Goal: Share content: Share content

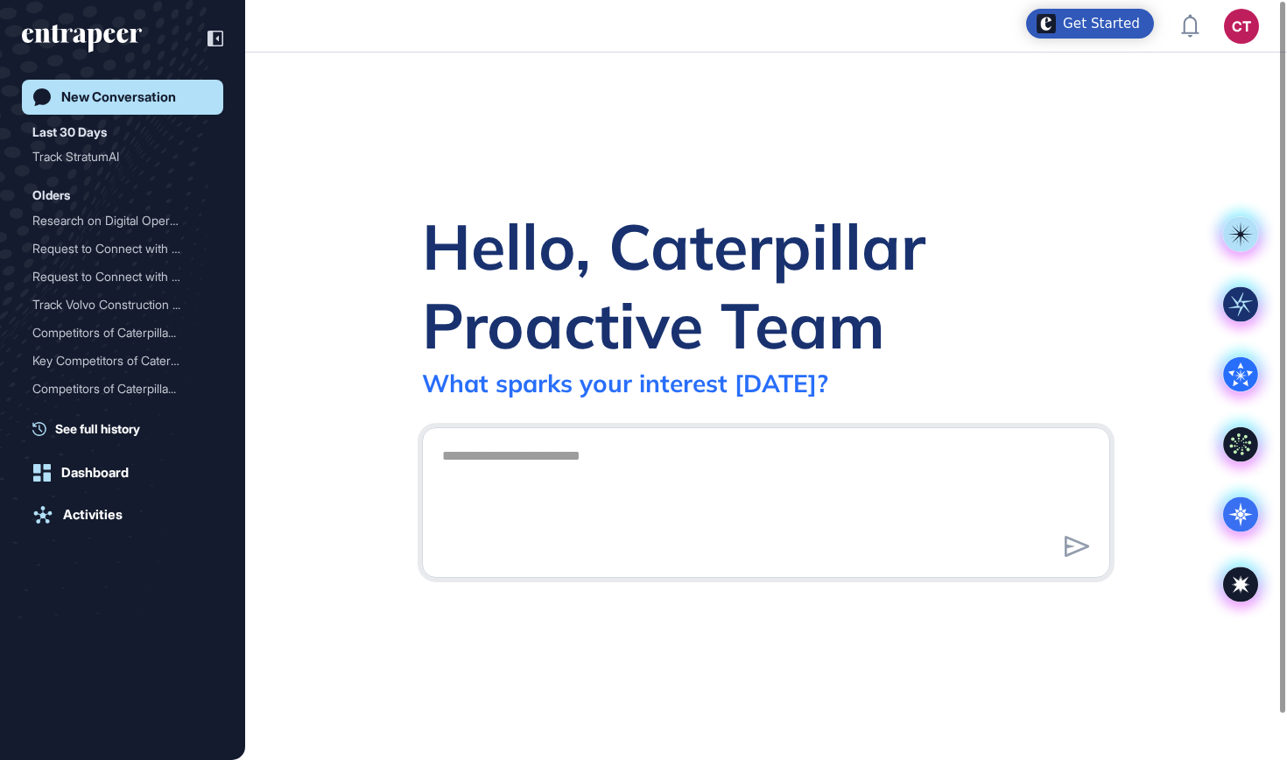
scroll to position [1, 1]
click at [94, 516] on div "Activities" at bounding box center [93, 515] width 60 height 16
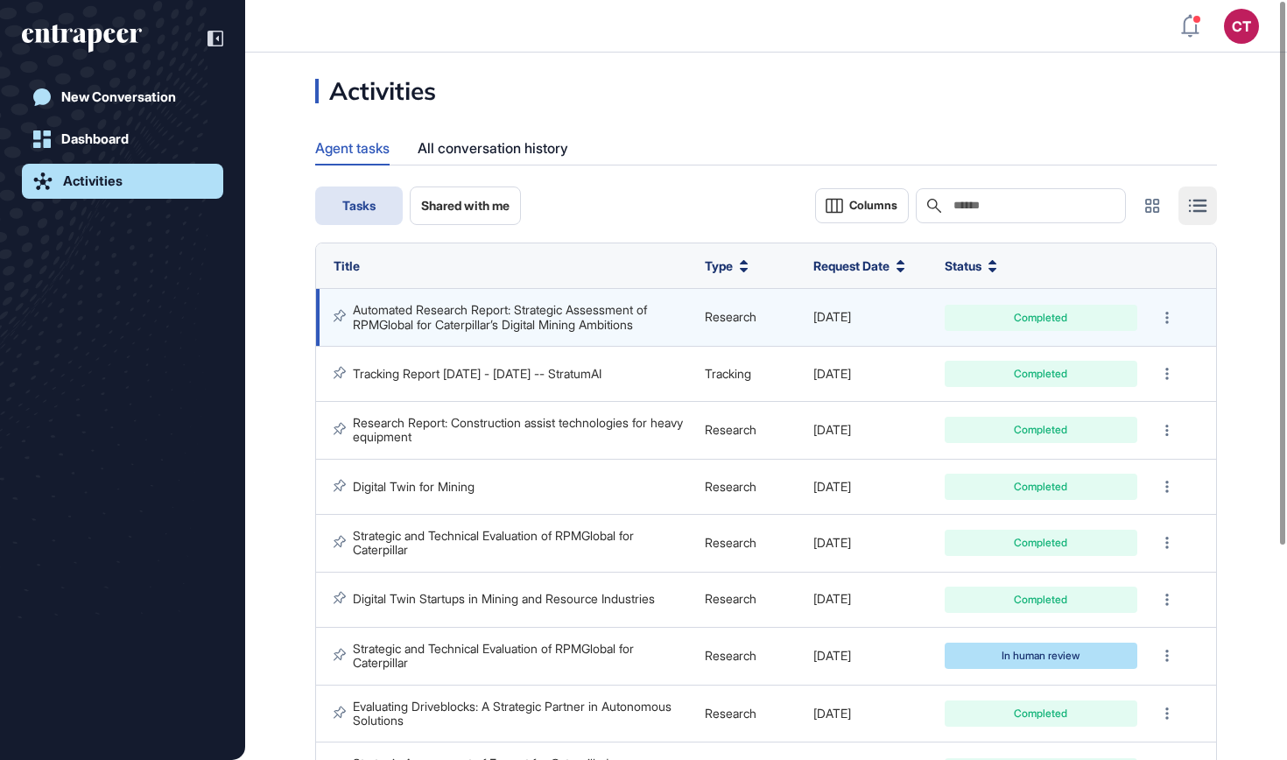
click at [563, 305] on link "Automated Research Report: Strategic Assessment of RPMGlobal for Caterpillar’s …" at bounding box center [502, 316] width 298 height 29
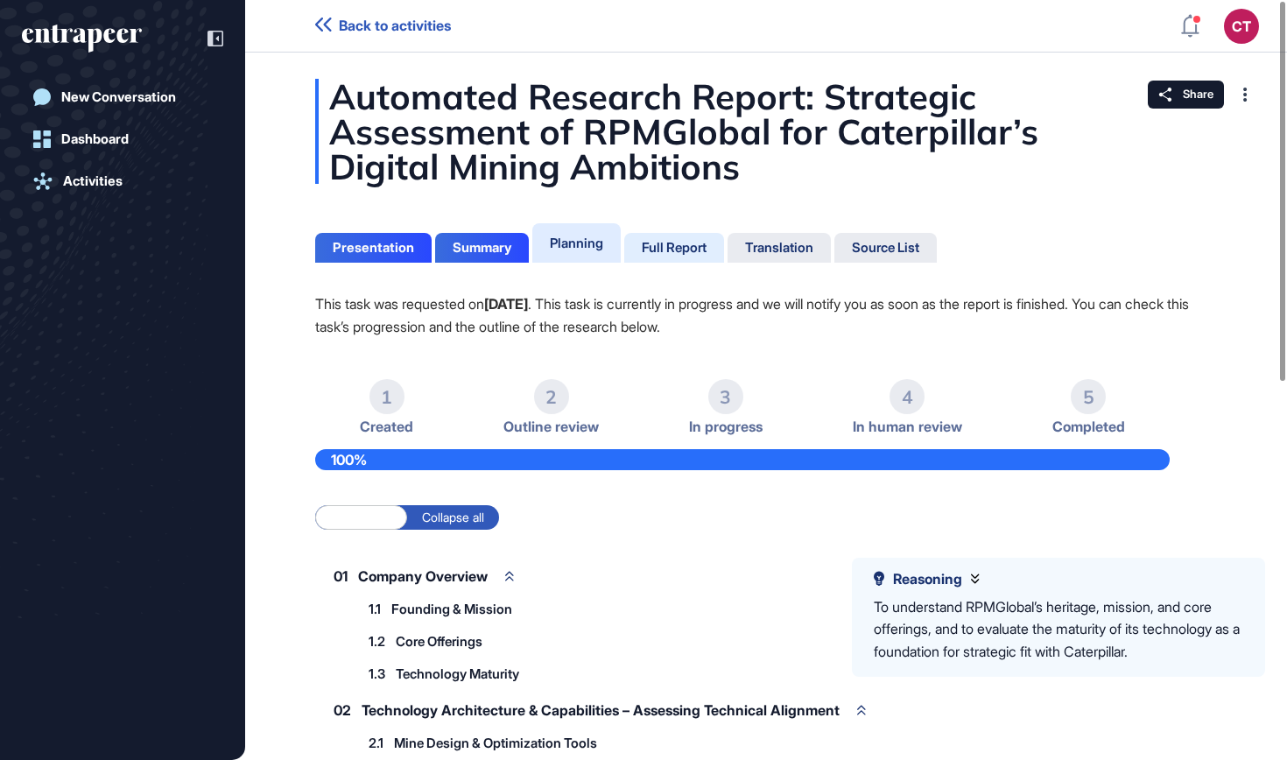
click at [676, 236] on div "Full Report" at bounding box center [674, 248] width 100 height 30
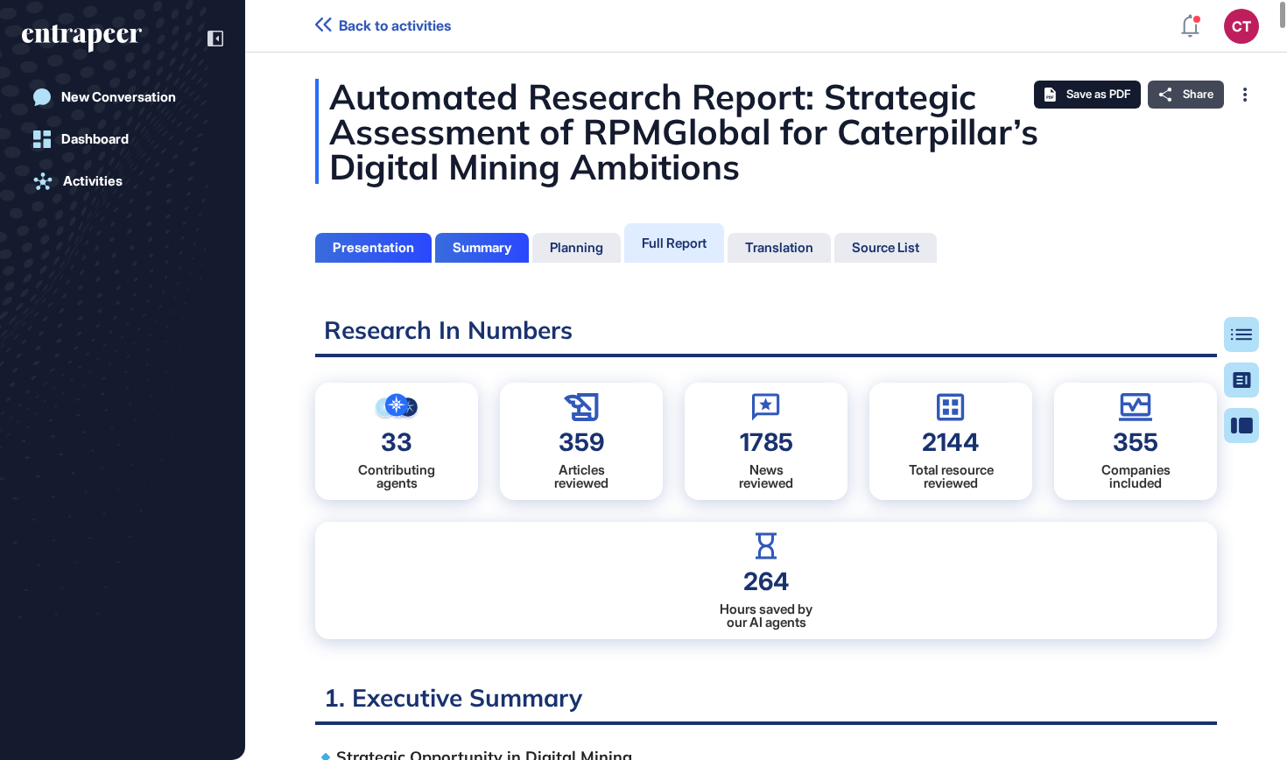
scroll to position [673, 4]
click at [1203, 97] on span "Share" at bounding box center [1198, 95] width 31 height 14
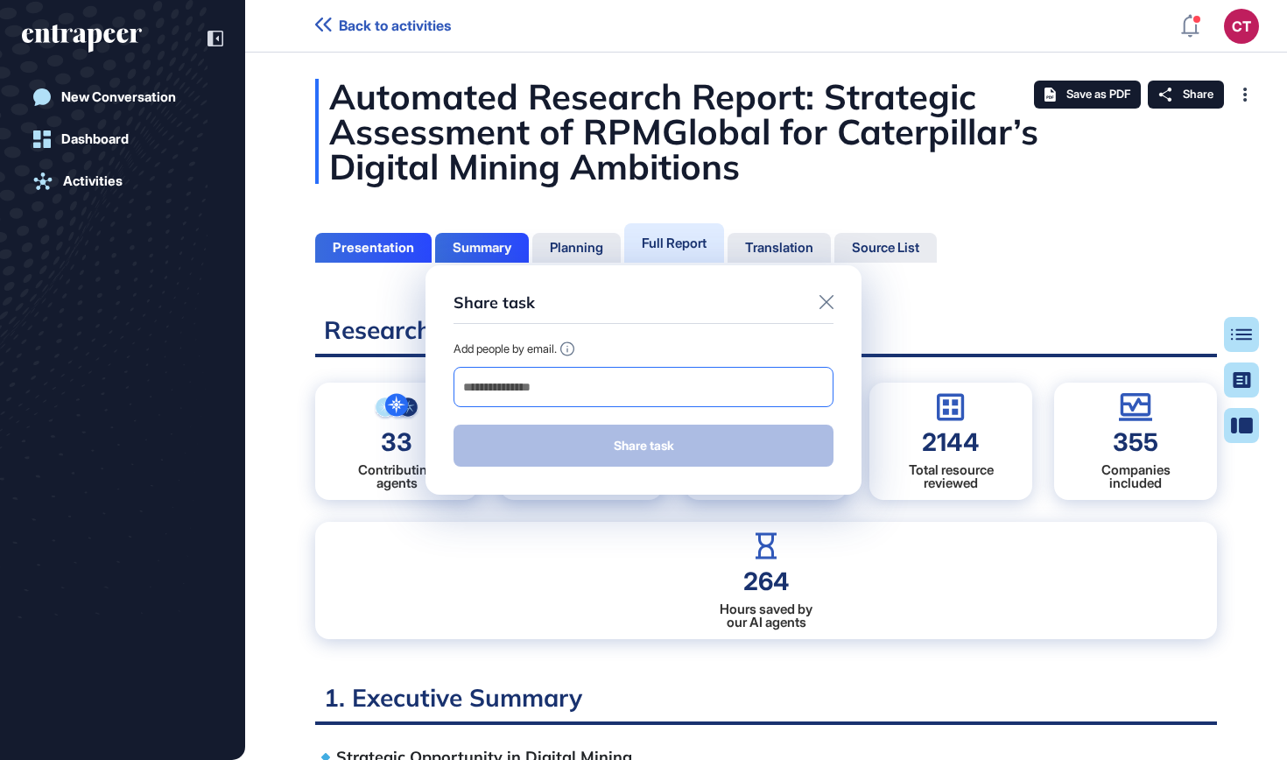
click at [642, 374] on div at bounding box center [644, 387] width 380 height 40
click at [625, 391] on input "email" at bounding box center [644, 387] width 364 height 25
paste input "**********"
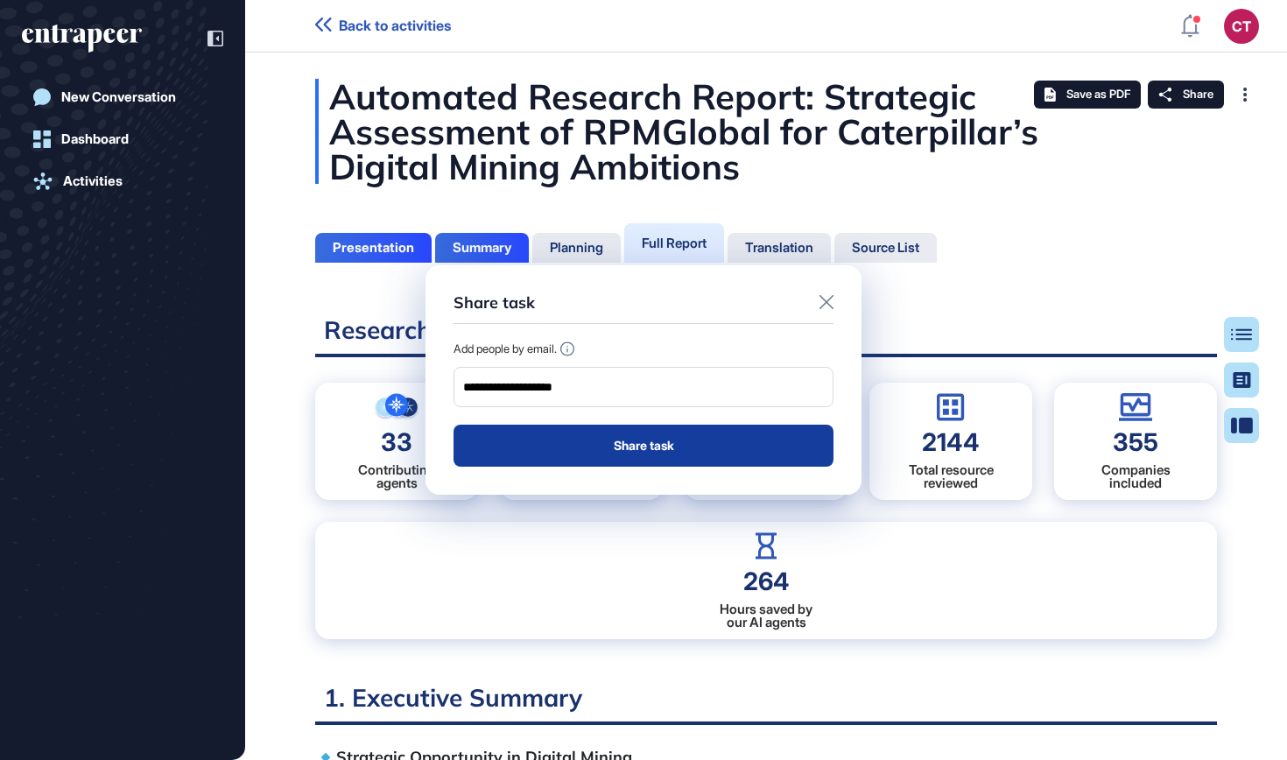
type input "**********"
click at [610, 448] on button "Share task" at bounding box center [644, 446] width 380 height 42
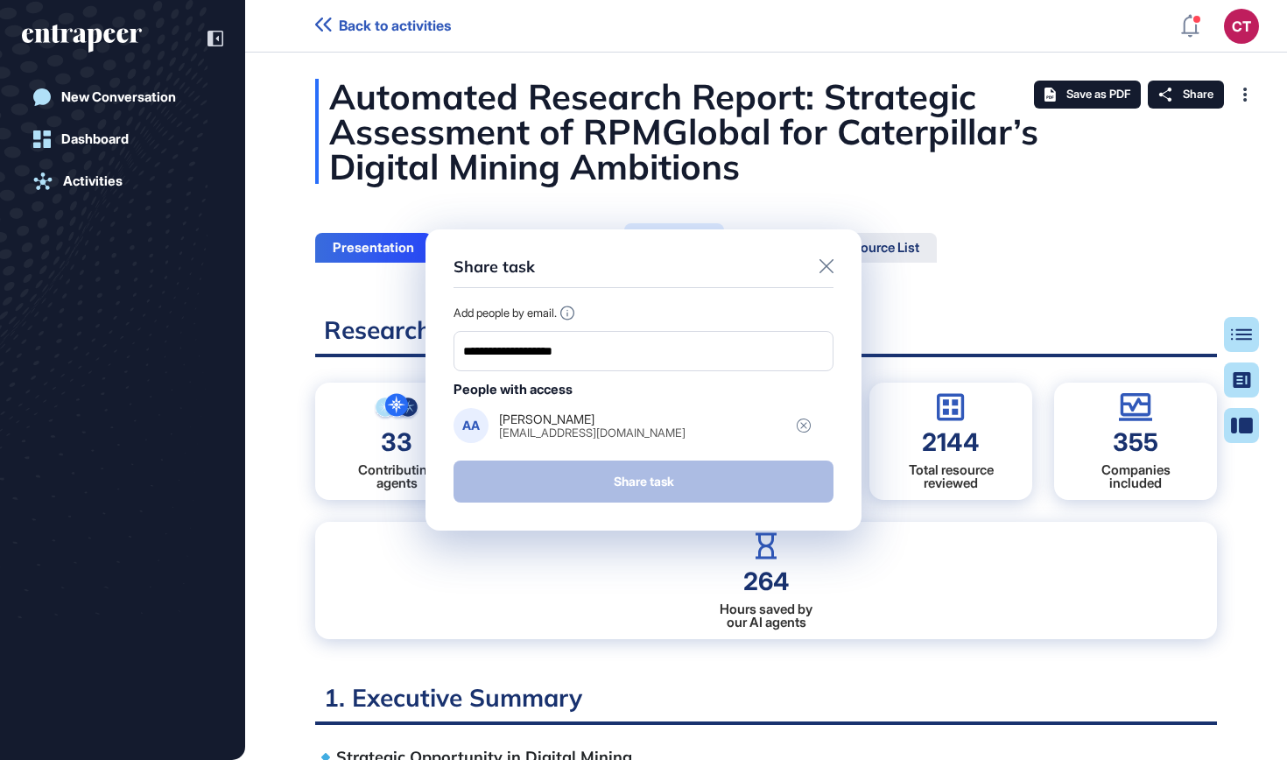
click at [823, 268] on icon at bounding box center [827, 266] width 14 height 14
